Goal: Task Accomplishment & Management: Manage account settings

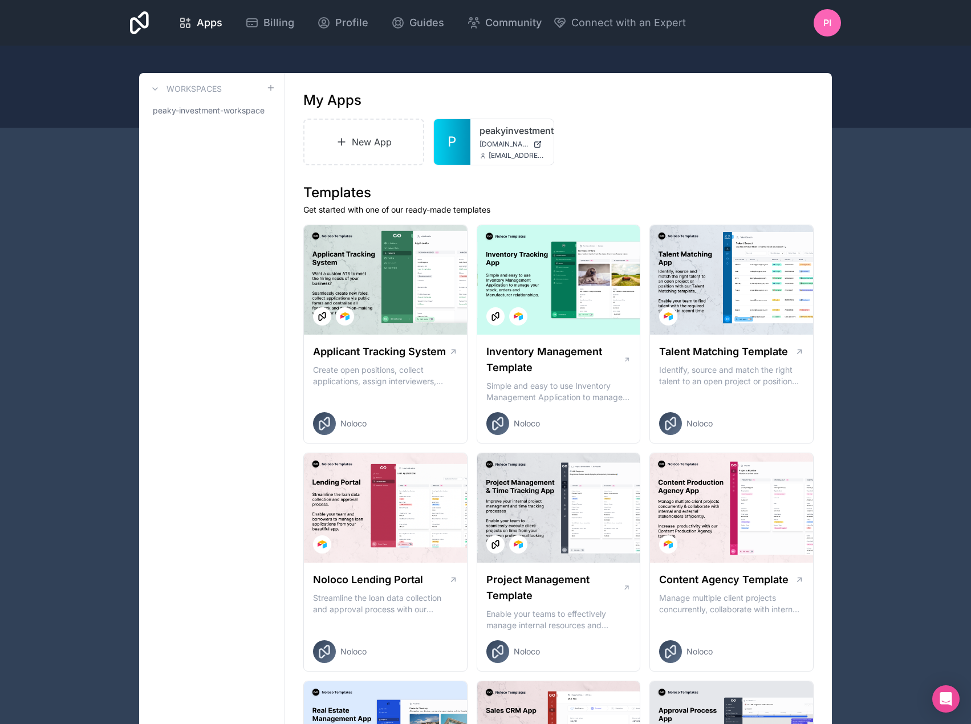
click at [479, 137] on div "peakyinvestment [DOMAIN_NAME] [EMAIL_ADDRESS][DOMAIN_NAME]" at bounding box center [511, 142] width 83 height 46
click at [490, 135] on link "peakyinvestment" at bounding box center [511, 131] width 65 height 14
click at [0, 0] on icon at bounding box center [0, 0] width 0 height 0
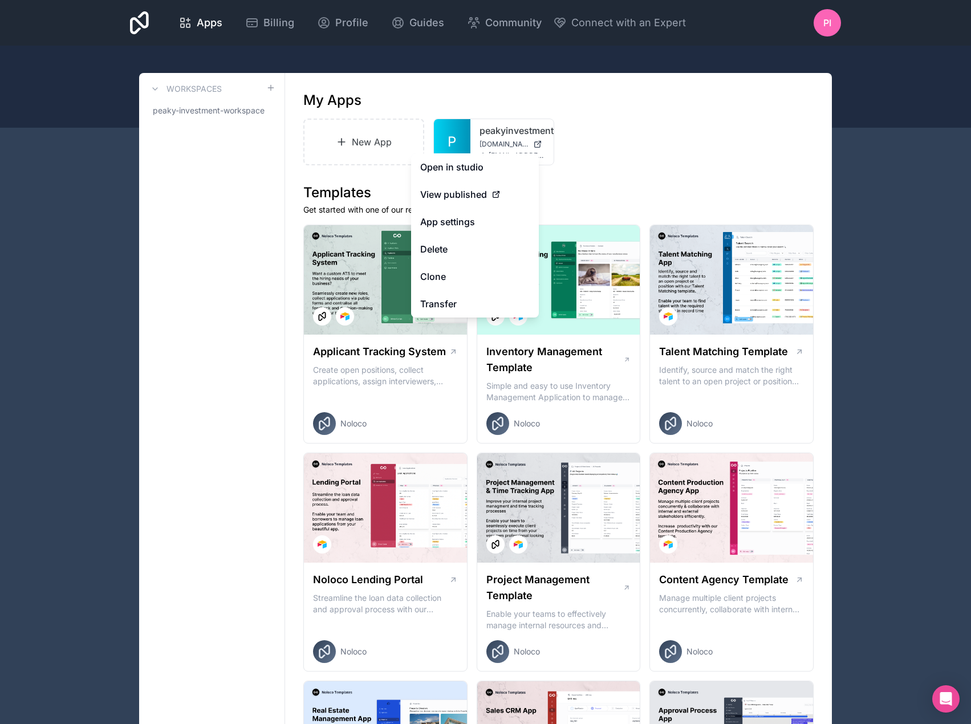
click at [471, 254] on button "Delete" at bounding box center [475, 248] width 128 height 27
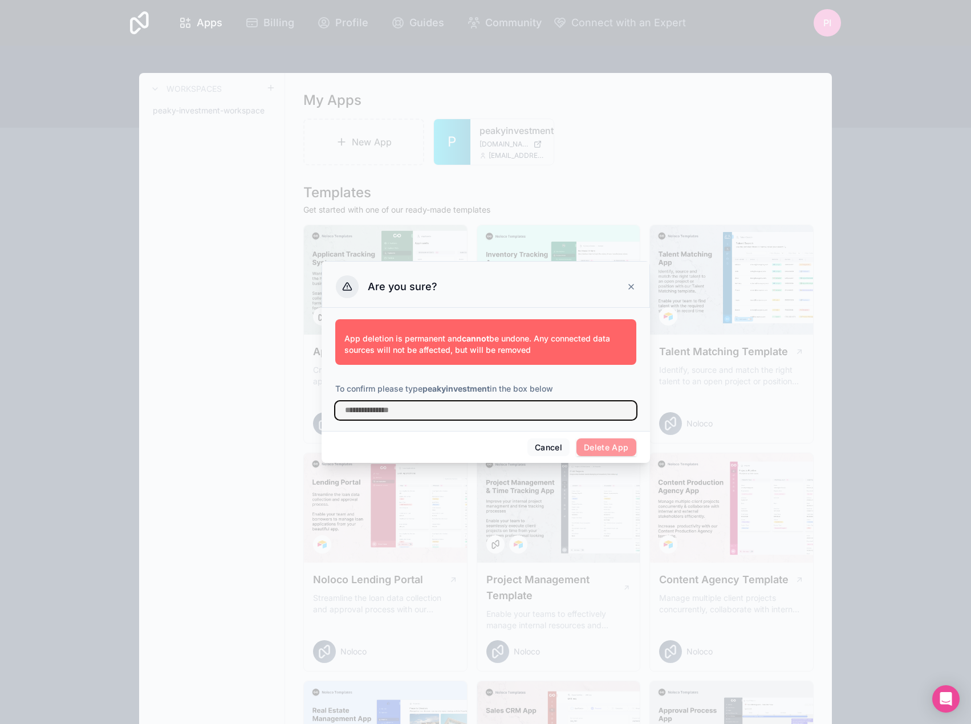
click at [555, 409] on input "text" at bounding box center [485, 410] width 301 height 18
drag, startPoint x: 491, startPoint y: 386, endPoint x: 425, endPoint y: 389, distance: 66.1
click at [425, 389] on strong "peakyinvestment" at bounding box center [455, 389] width 67 height 10
copy strong "peakyinvestment"
click at [418, 415] on input "text" at bounding box center [485, 410] width 301 height 18
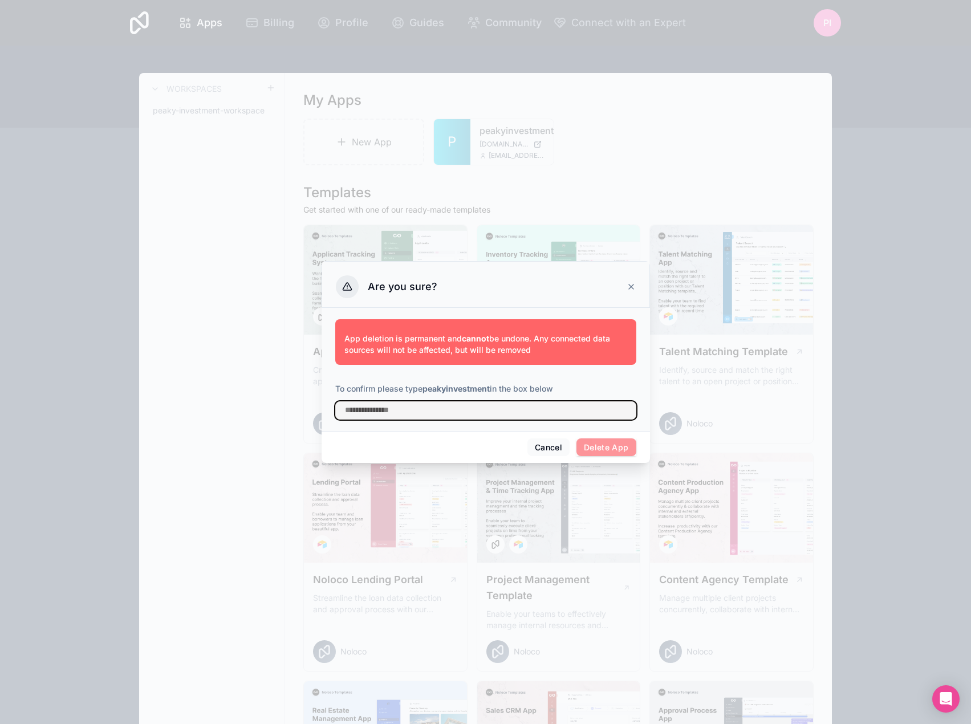
paste input "**********"
type input "**********"
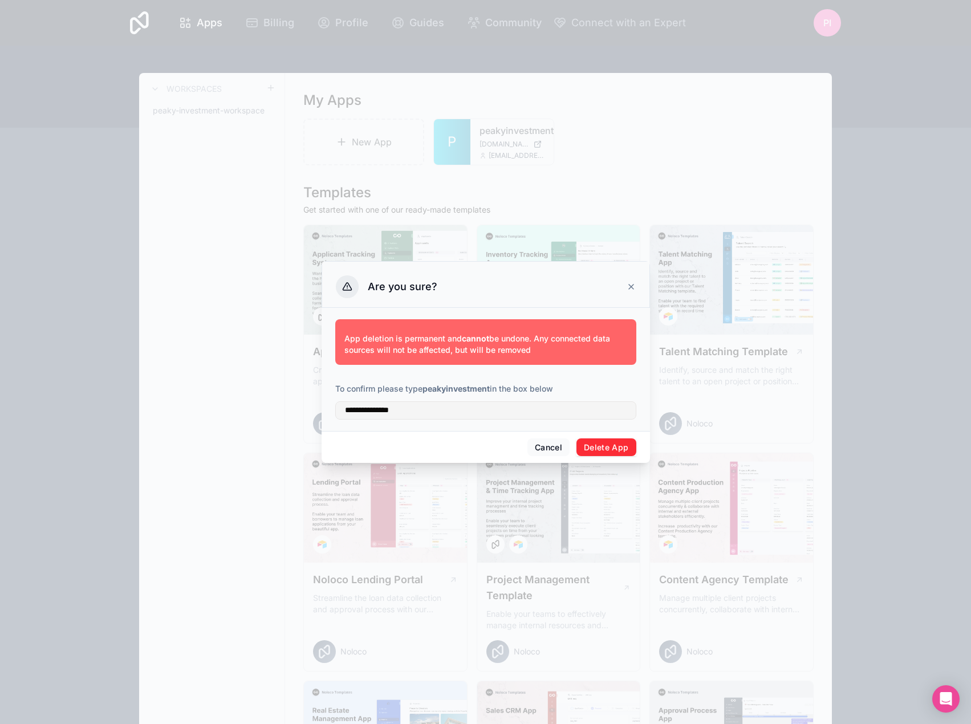
click at [627, 448] on button "Delete App" at bounding box center [606, 447] width 60 height 18
